Goal: Check status

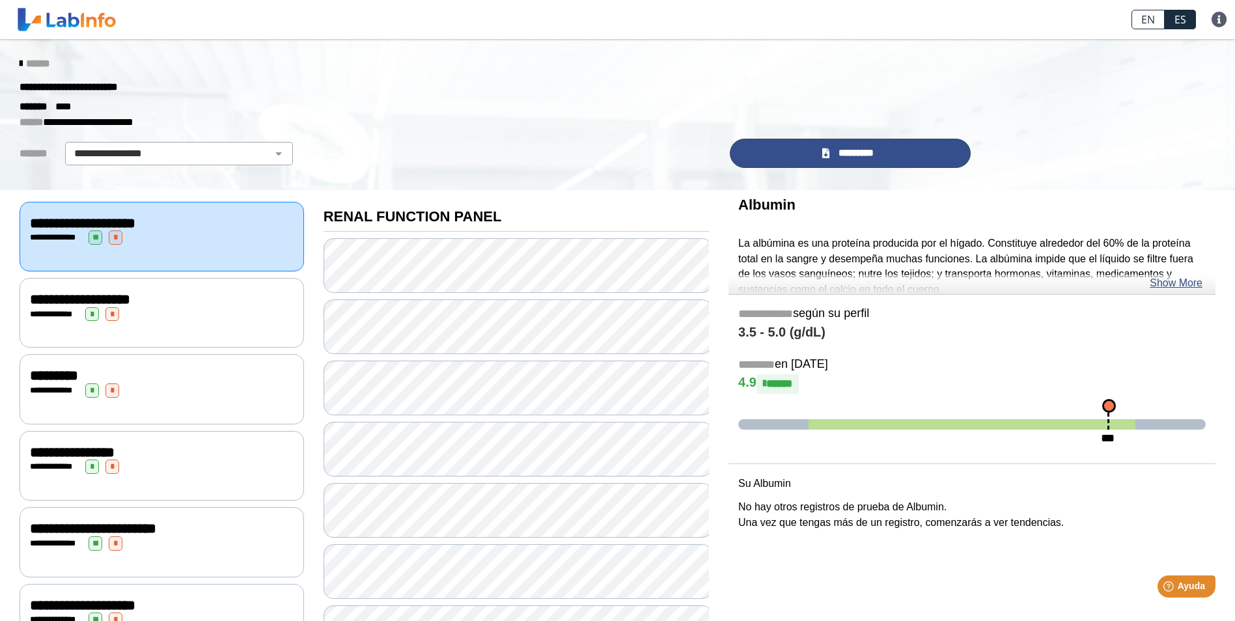
click at [861, 154] on span "*********" at bounding box center [856, 153] width 45 height 15
click at [834, 154] on span "*********" at bounding box center [856, 153] width 45 height 15
